Goal: Transaction & Acquisition: Purchase product/service

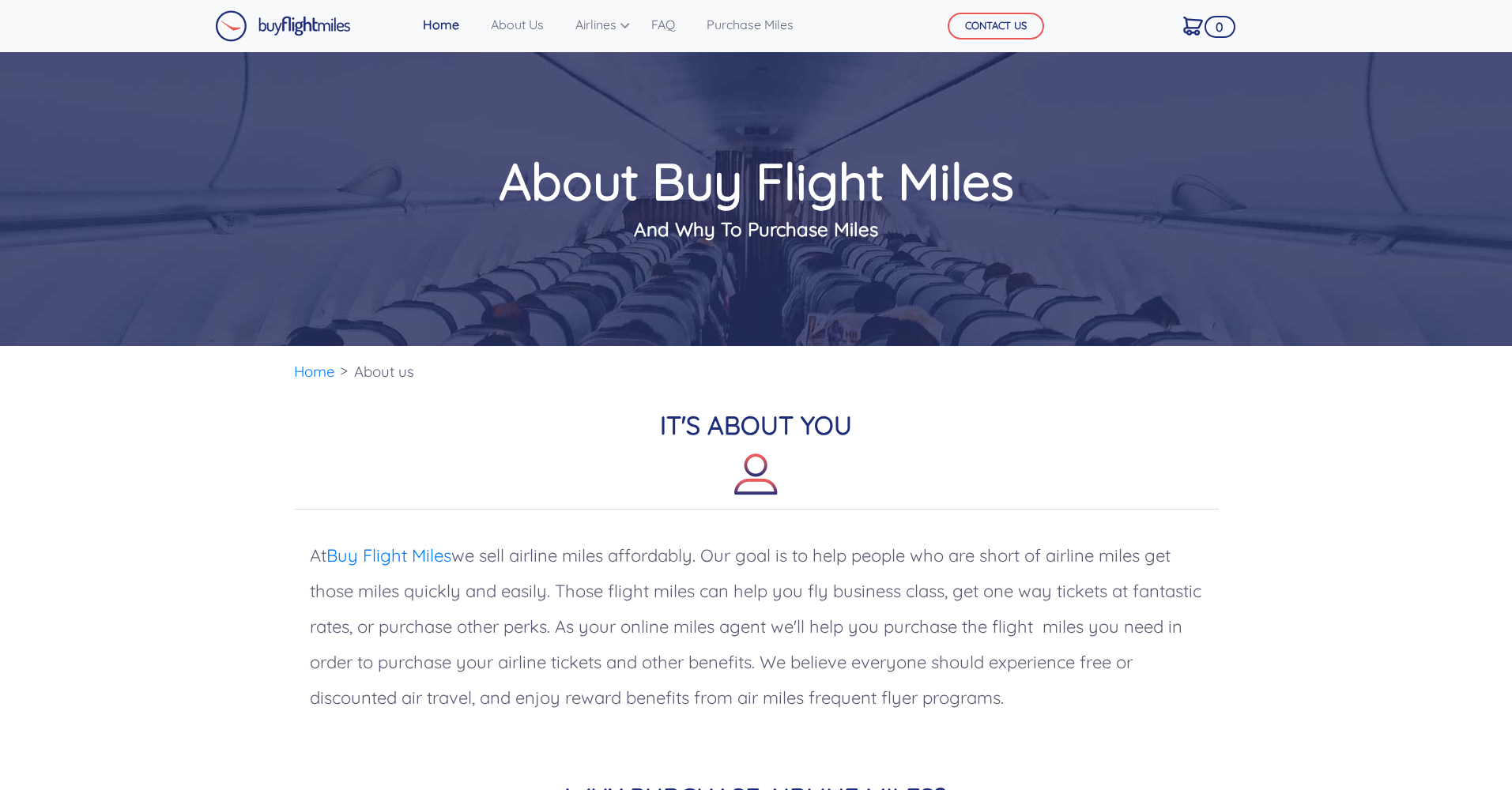
click at [289, 34] on img at bounding box center [283, 26] width 136 height 32
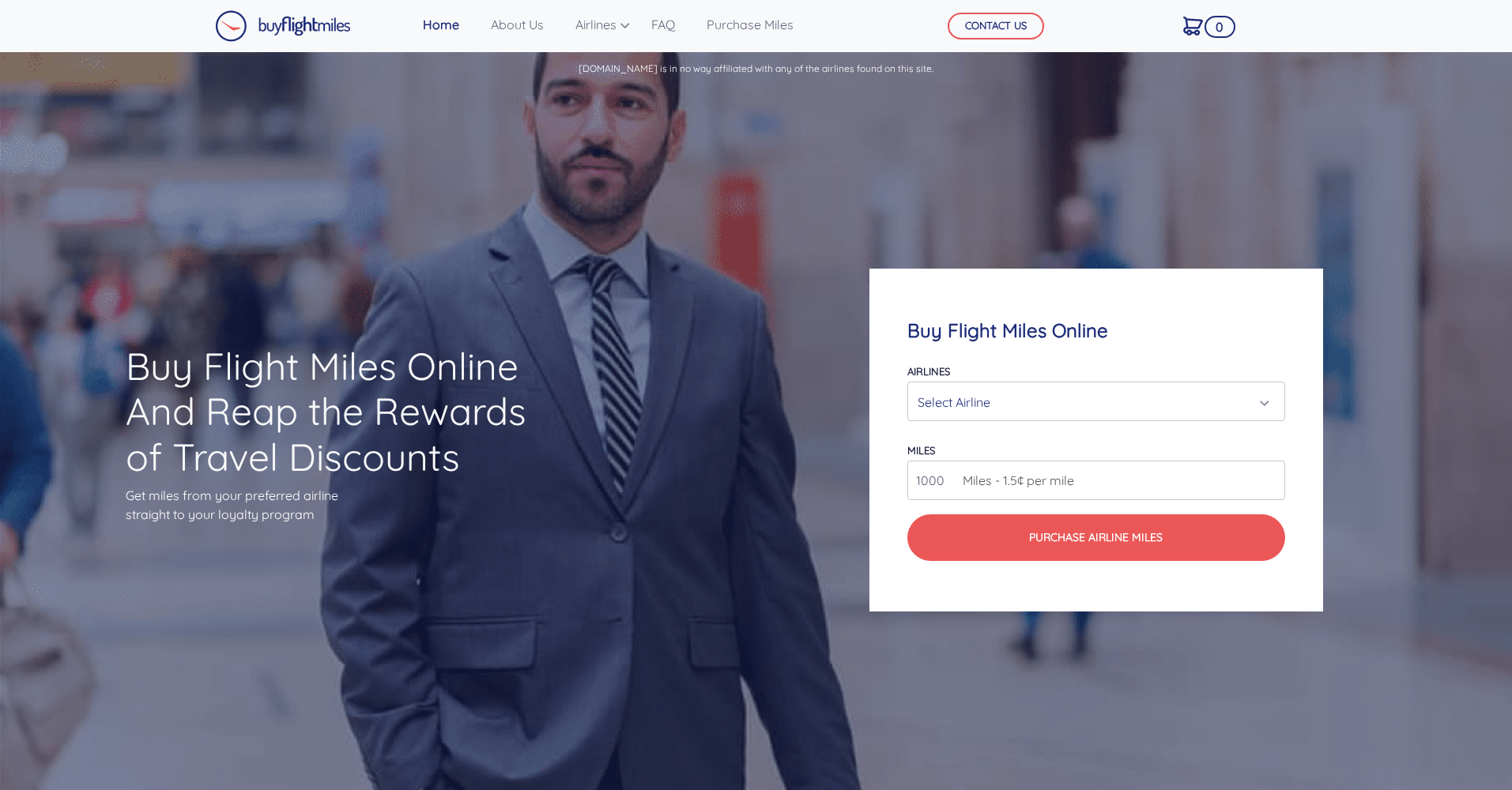
click at [1138, 408] on div "Select Airline" at bounding box center [1092, 402] width 347 height 30
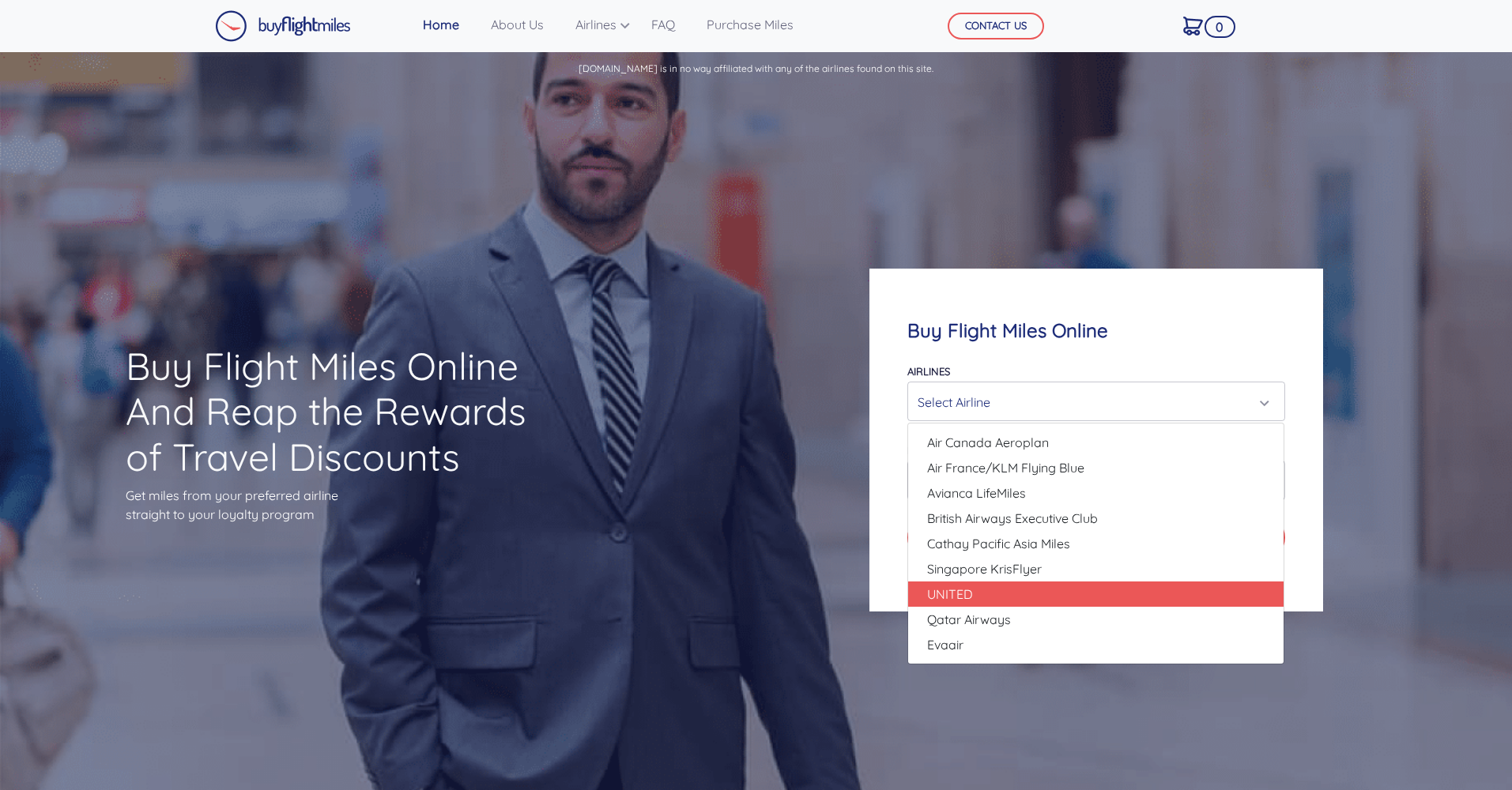
click at [1083, 599] on link "UNITED" at bounding box center [1095, 594] width 375 height 25
select select "UNITED"
type input "80000"
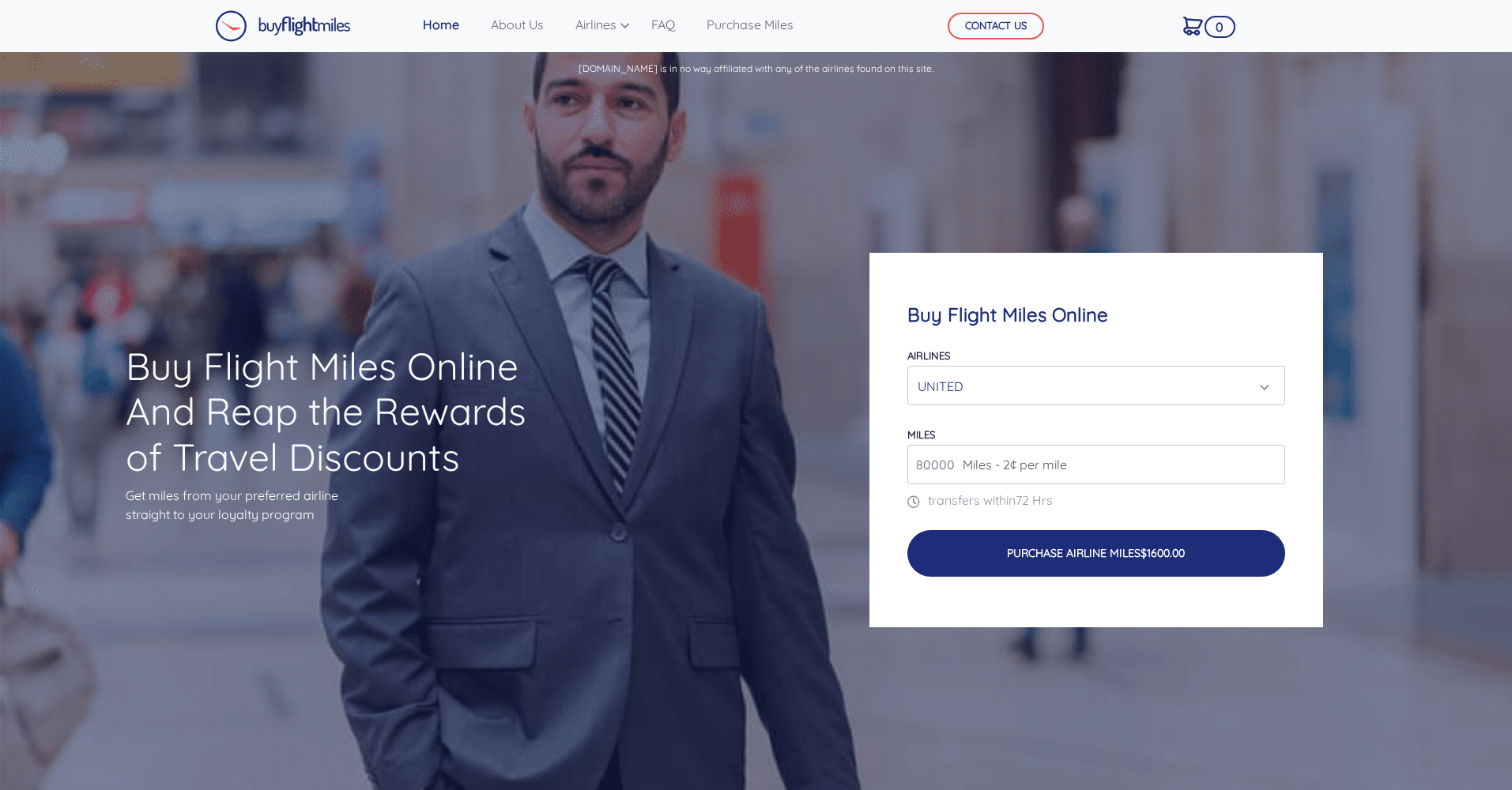
click at [1123, 547] on button "Purchase Airline Miles $1600.00" at bounding box center [1096, 554] width 377 height 47
